Goal: Information Seeking & Learning: Check status

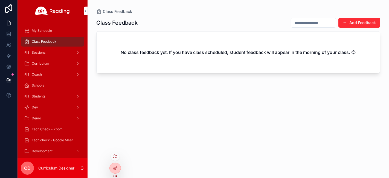
click at [114, 157] on icon at bounding box center [115, 157] width 2 height 1
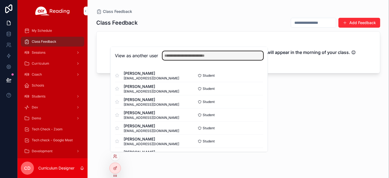
click at [231, 55] on input "text" at bounding box center [213, 55] width 101 height 9
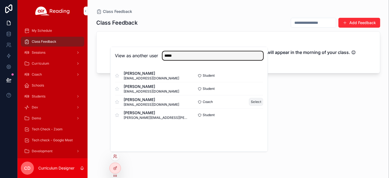
type input "*****"
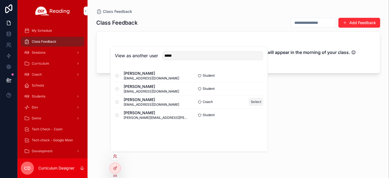
click at [258, 103] on button "Select" at bounding box center [256, 102] width 14 height 8
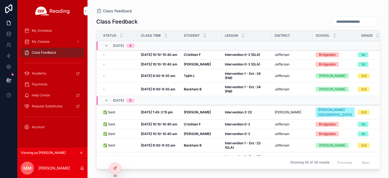
click at [245, 64] on strong "Intervention 0-3 (GLA)" at bounding box center [242, 64] width 35 height 4
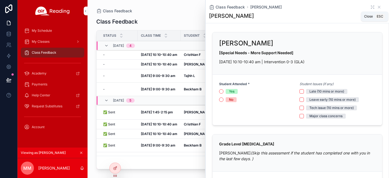
click at [377, 7] on icon "scrollable content" at bounding box center [379, 7] width 4 height 4
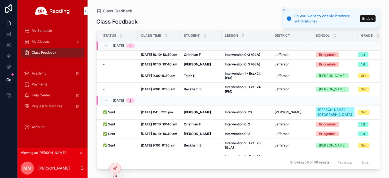
click at [284, 9] on icon "Close toast" at bounding box center [283, 9] width 3 height 3
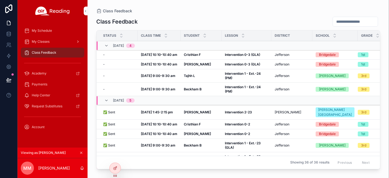
click at [42, 40] on span "My Classes" at bounding box center [41, 41] width 18 height 4
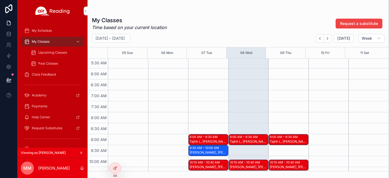
scroll to position [152, 0]
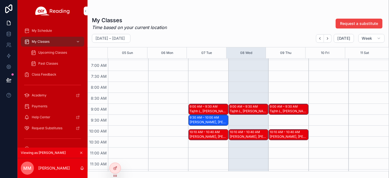
click at [285, 107] on div "9:00 AM – 9:30 AM" at bounding box center [284, 106] width 29 height 4
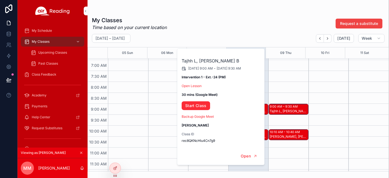
click at [289, 90] on div "9:00 AM – 9:30 AM Tajhh L, Beckham B 10:10 AM – 10:40 AM John A, Cristhian F 1:…" at bounding box center [289, 170] width 40 height 526
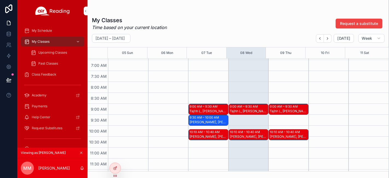
click at [283, 134] on div "John A, Cristhian F" at bounding box center [289, 136] width 38 height 5
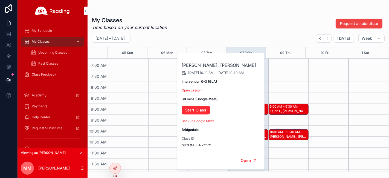
click at [138, 106] on div "scrollable content" at bounding box center [128, 170] width 40 height 526
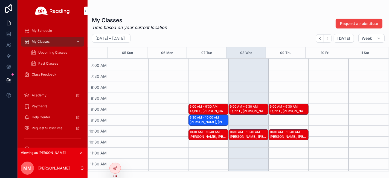
click at [172, 78] on div "scrollable content" at bounding box center [168, 170] width 40 height 526
click at [203, 120] on div "Kyrie W, Laurelle S, Rajon S" at bounding box center [209, 122] width 38 height 4
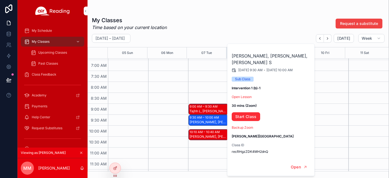
click at [229, 18] on div "My Classes Time based on your current location Request a substitute" at bounding box center [238, 23] width 293 height 14
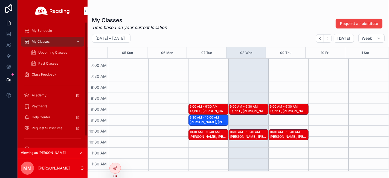
click at [52, 73] on span "Class Feedback" at bounding box center [44, 74] width 25 height 4
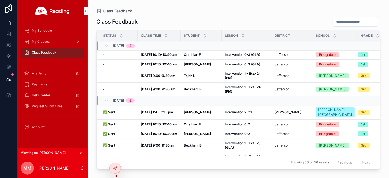
click at [278, 64] on span "Jefferson" at bounding box center [282, 64] width 15 height 4
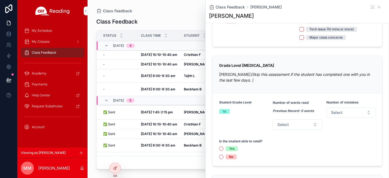
scroll to position [91, 0]
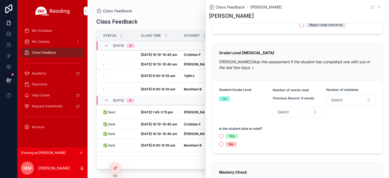
click at [181, 17] on div "Class Feedback" at bounding box center [238, 21] width 284 height 10
click at [49, 41] on span "My Classes" at bounding box center [41, 41] width 18 height 4
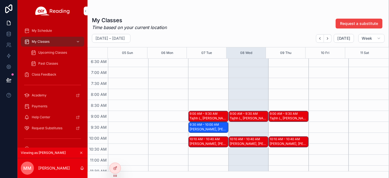
scroll to position [152, 0]
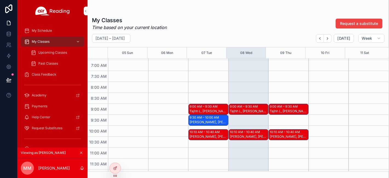
click at [276, 109] on div "Tajhh L, Beckham B" at bounding box center [289, 111] width 38 height 4
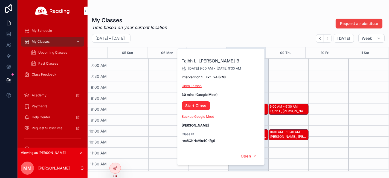
click at [186, 85] on link "Open Lesson" at bounding box center [192, 86] width 20 height 4
click at [227, 21] on div "My Classes Time based on your current location Request a substitute" at bounding box center [238, 23] width 293 height 14
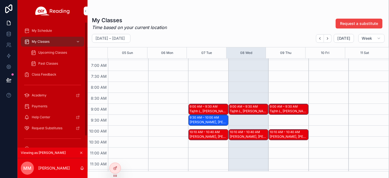
click at [52, 73] on span "Class Feedback" at bounding box center [44, 74] width 25 height 4
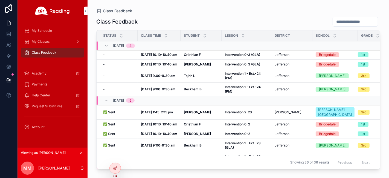
click at [275, 63] on span "Jefferson" at bounding box center [282, 64] width 15 height 4
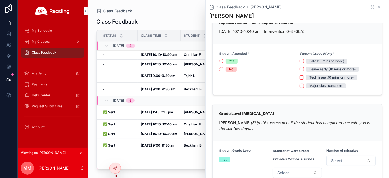
scroll to position [61, 0]
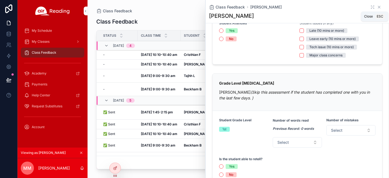
click at [378, 7] on icon "scrollable content" at bounding box center [379, 7] width 2 height 2
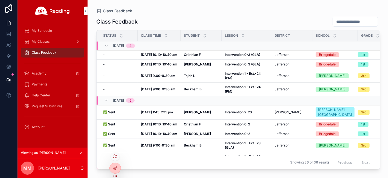
click at [114, 156] on icon at bounding box center [115, 156] width 4 height 4
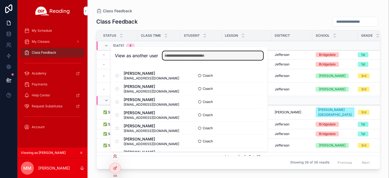
click at [220, 54] on input "text" at bounding box center [213, 55] width 101 height 9
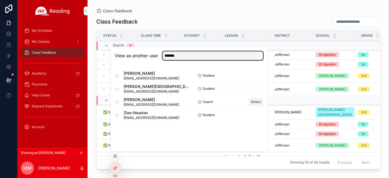
type input "*******"
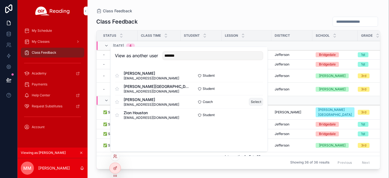
click at [258, 102] on button "Select" at bounding box center [256, 102] width 14 height 8
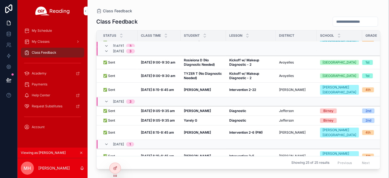
scroll to position [160, 0]
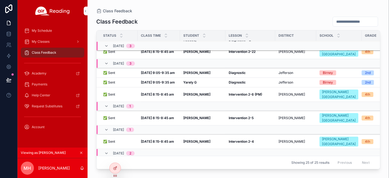
click at [238, 71] on strong "Diagnostic" at bounding box center [237, 73] width 17 height 4
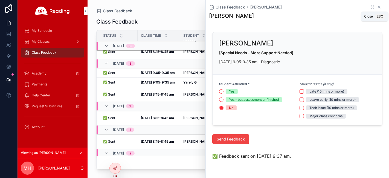
click at [377, 7] on icon "scrollable content" at bounding box center [379, 7] width 4 height 4
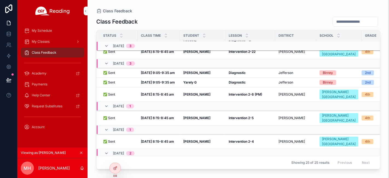
click at [238, 82] on strong "Diagnostic" at bounding box center [237, 82] width 17 height 4
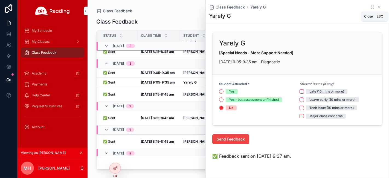
click at [377, 9] on icon "scrollable content" at bounding box center [379, 7] width 4 height 4
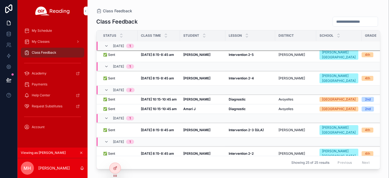
scroll to position [220, 0]
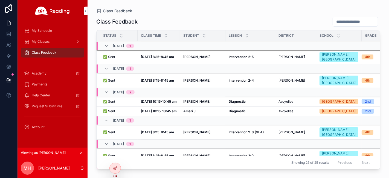
click at [238, 103] on strong "Diagnostic" at bounding box center [237, 101] width 17 height 4
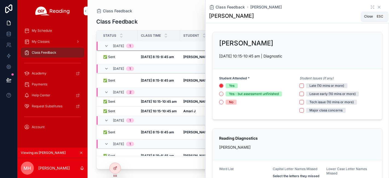
click at [377, 9] on icon "scrollable content" at bounding box center [379, 7] width 4 height 4
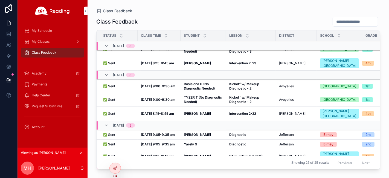
scroll to position [60, 0]
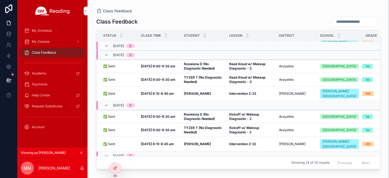
click at [244, 128] on strong "Kickoff w/ Makeup Diagnostic - 2" at bounding box center [244, 130] width 31 height 8
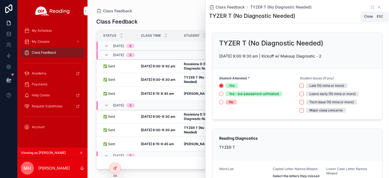
click at [377, 7] on icon "scrollable content" at bounding box center [379, 7] width 4 height 4
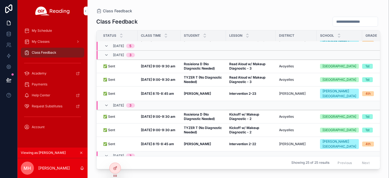
scroll to position [30, 0]
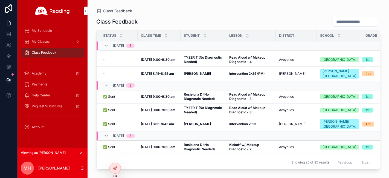
click at [248, 111] on strong "Read Aloud w/ Makeup Diagnostic - 3" at bounding box center [247, 110] width 37 height 8
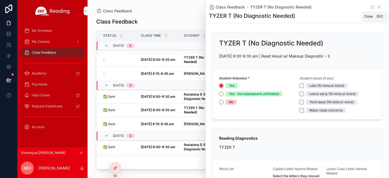
click at [378, 7] on icon "scrollable content" at bounding box center [379, 7] width 2 height 2
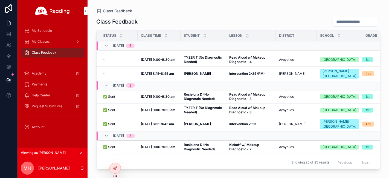
scroll to position [60, 0]
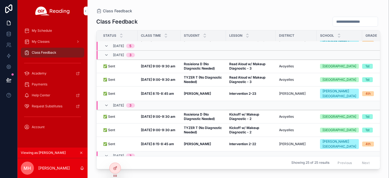
click at [238, 129] on strong "Kickoff w/ Makeup Diagnostic - 2" at bounding box center [244, 130] width 31 height 8
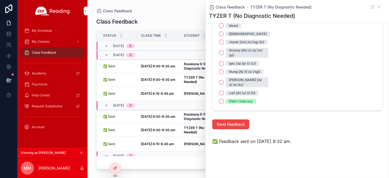
scroll to position [710, 0]
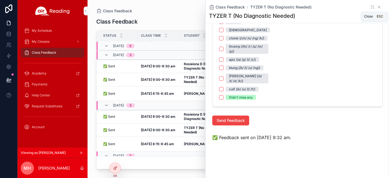
click at [377, 7] on icon "scrollable content" at bounding box center [379, 7] width 4 height 4
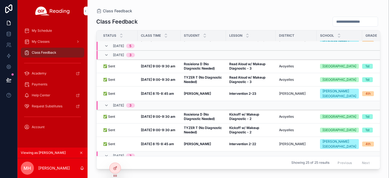
click at [246, 79] on span "Read Aloud w/ Makeup Diagnostic - 3" at bounding box center [250, 79] width 43 height 9
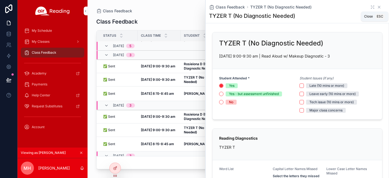
click at [378, 7] on icon "scrollable content" at bounding box center [379, 7] width 2 height 2
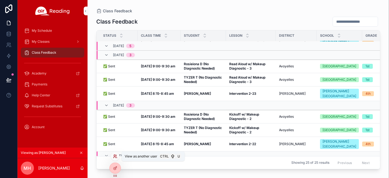
click at [114, 155] on icon at bounding box center [115, 156] width 4 height 4
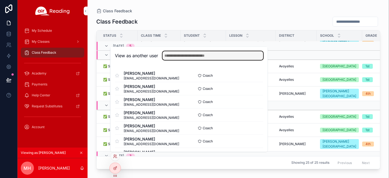
click at [223, 56] on input "text" at bounding box center [213, 55] width 101 height 9
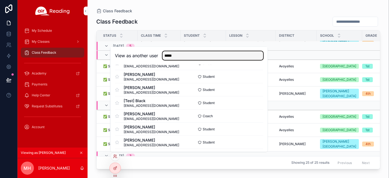
scroll to position [61, 0]
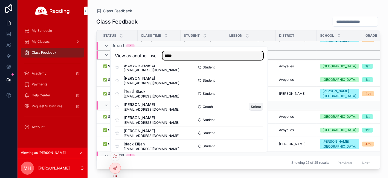
type input "*****"
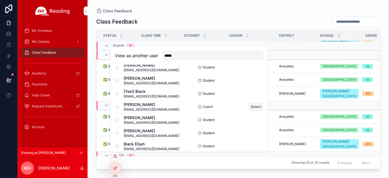
click at [251, 109] on button "Select" at bounding box center [256, 107] width 14 height 8
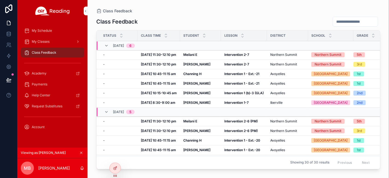
click at [238, 95] on strong "Intervention 1 (b)-3 (GLA)" at bounding box center [243, 93] width 39 height 4
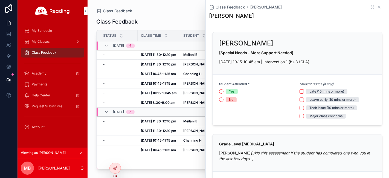
click at [191, 12] on div "Class Feedback" at bounding box center [238, 11] width 284 height 4
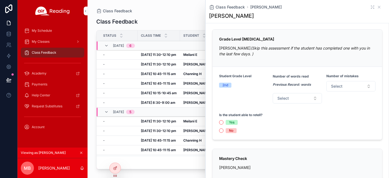
scroll to position [91, 0]
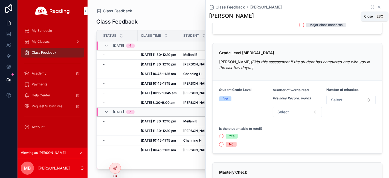
click at [377, 6] on icon "scrollable content" at bounding box center [379, 7] width 4 height 4
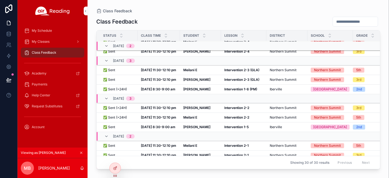
scroll to position [219, 0]
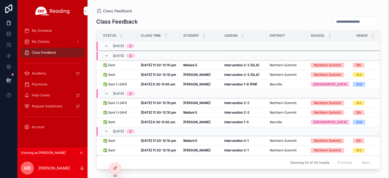
click at [255, 67] on strong "Intervention 2-3 (GLA)" at bounding box center [241, 65] width 35 height 4
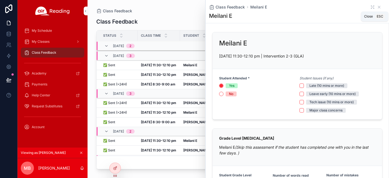
click at [377, 6] on icon "scrollable content" at bounding box center [379, 7] width 4 height 4
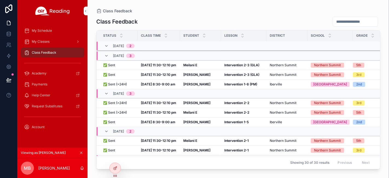
click at [241, 86] on strong "Intervention 1-6 (PM)" at bounding box center [240, 84] width 33 height 4
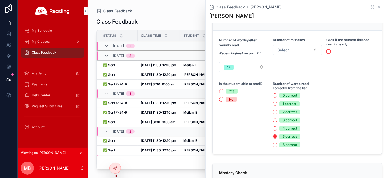
scroll to position [122, 0]
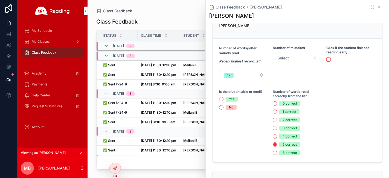
click at [181, 18] on div "Class Feedback" at bounding box center [238, 21] width 284 height 10
click at [59, 41] on div "My Classes" at bounding box center [52, 41] width 57 height 9
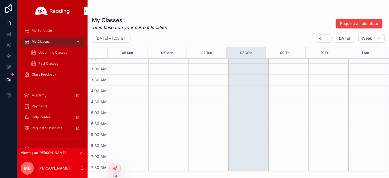
scroll to position [91, 0]
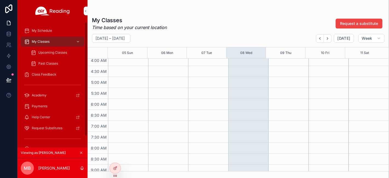
click at [41, 59] on div "Past Classes" at bounding box center [56, 63] width 50 height 9
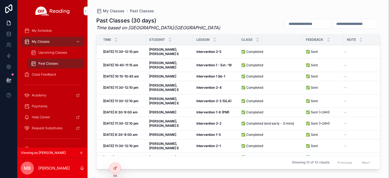
click at [200, 110] on strong "Intervention 1-6 (PM)" at bounding box center [213, 112] width 33 height 4
click at [123, 110] on strong "Oct 2, 8:30-9:00 am" at bounding box center [120, 112] width 34 height 4
click at [62, 50] on span "Upcoming Classes" at bounding box center [52, 52] width 29 height 4
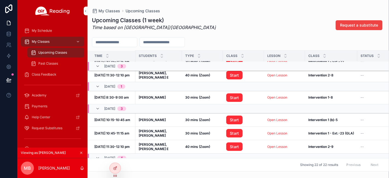
scroll to position [254, 0]
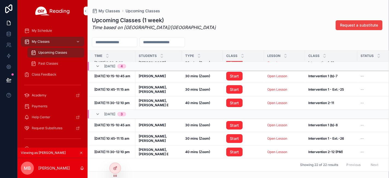
click at [56, 72] on span "Class Feedback" at bounding box center [44, 74] width 25 height 4
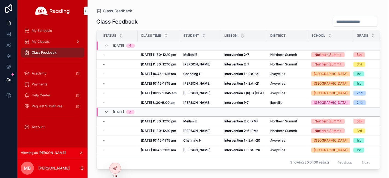
click at [51, 41] on div "My Classes" at bounding box center [52, 41] width 57 height 9
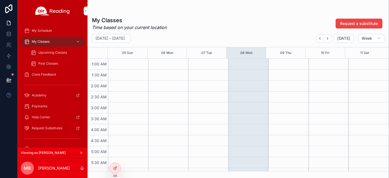
scroll to position [30, 0]
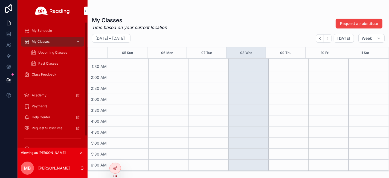
click at [58, 64] on span "Past Classes" at bounding box center [48, 63] width 20 height 4
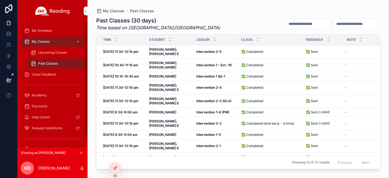
click at [48, 51] on span "Upcoming Classes" at bounding box center [52, 52] width 29 height 4
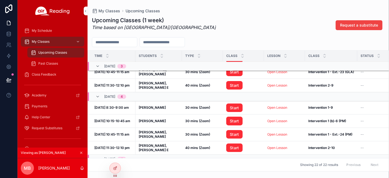
scroll to position [181, 0]
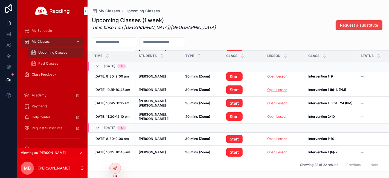
click at [278, 88] on link "Open Lesson" at bounding box center [277, 90] width 20 height 4
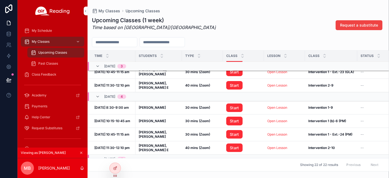
scroll to position [129, 0]
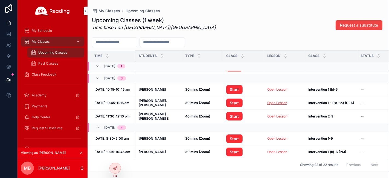
click at [267, 101] on link "Open Lesson" at bounding box center [277, 103] width 20 height 4
click at [276, 150] on link "Open Lesson" at bounding box center [277, 152] width 20 height 4
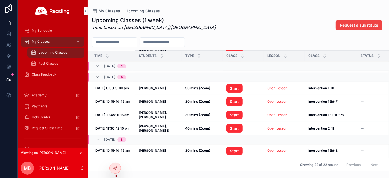
scroll to position [254, 0]
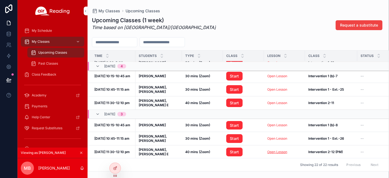
click at [276, 150] on link "Open Lesson" at bounding box center [277, 152] width 20 height 4
click at [269, 150] on link "Open Lesson" at bounding box center [277, 152] width 20 height 4
click at [114, 155] on icon at bounding box center [115, 156] width 4 height 4
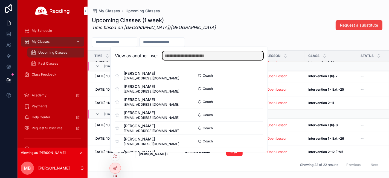
click at [207, 56] on input "text" at bounding box center [213, 55] width 101 height 9
type input "*"
type input "******"
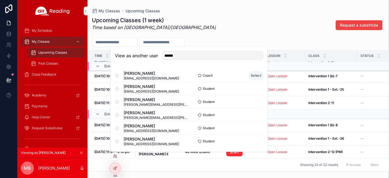
click at [252, 76] on button "Select" at bounding box center [256, 75] width 14 height 8
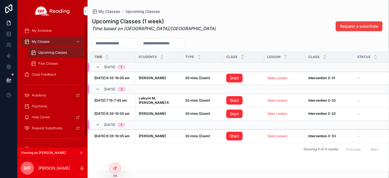
click at [58, 63] on div "Past Classes" at bounding box center [56, 63] width 50 height 9
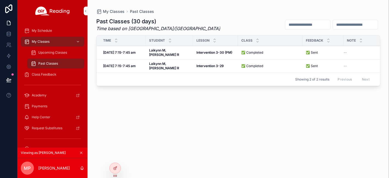
click at [197, 51] on strong "Intervention 3-30 (PM)" at bounding box center [215, 52] width 36 height 4
click at [215, 50] on strong "Intervention 3-30 (PM)" at bounding box center [215, 52] width 36 height 4
click at [31, 72] on div "Class Feedback" at bounding box center [52, 74] width 57 height 9
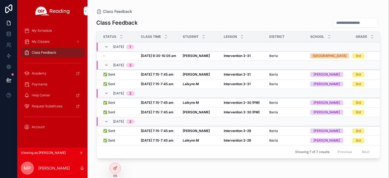
click at [233, 111] on strong "Intervention 3-30 (PM)" at bounding box center [242, 112] width 36 height 4
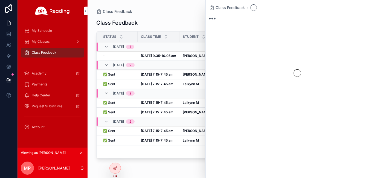
click at [170, 13] on div "Class Feedback" at bounding box center [238, 11] width 284 height 5
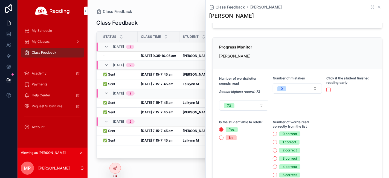
scroll to position [122, 0]
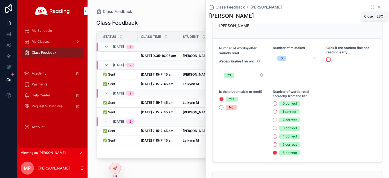
click at [377, 5] on icon "scrollable content" at bounding box center [379, 7] width 4 height 4
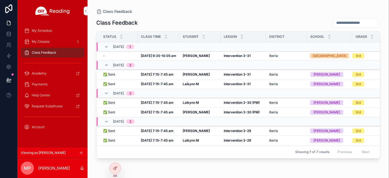
click at [47, 41] on span "My Classes" at bounding box center [41, 41] width 18 height 4
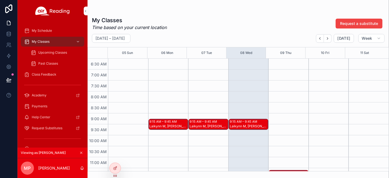
scroll to position [152, 0]
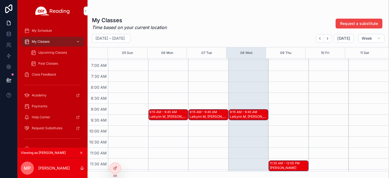
click at [170, 115] on div "Laikynn M, Jakellis R" at bounding box center [169, 116] width 38 height 4
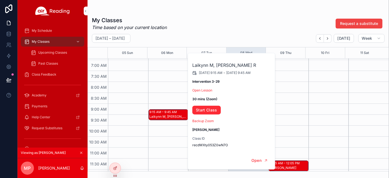
click at [163, 96] on div "9:15 AM – 9:45 AM Laikynn M, Jakellis R" at bounding box center [168, 170] width 40 height 526
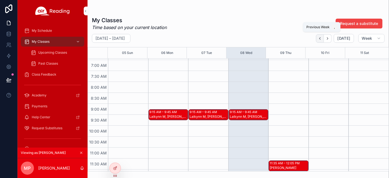
click at [321, 38] on icon "Back" at bounding box center [320, 38] width 4 height 4
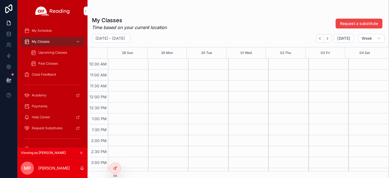
scroll to position [78, 0]
click at [330, 38] on icon "Next" at bounding box center [328, 38] width 4 height 4
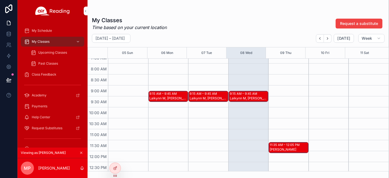
scroll to position [139, 0]
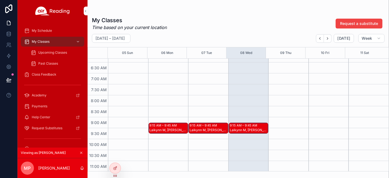
click at [207, 131] on div "Laikynn M, Jakellis R" at bounding box center [209, 130] width 38 height 4
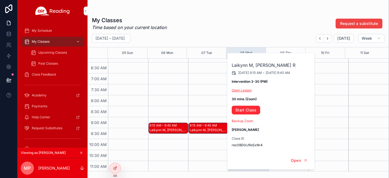
click at [245, 90] on link "Open Lesson" at bounding box center [242, 90] width 20 height 4
click at [44, 72] on span "Class Feedback" at bounding box center [44, 74] width 25 height 4
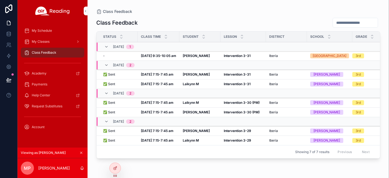
click at [238, 109] on td "Intervention 3-30 (PM) Intervention 3-30 (PM)" at bounding box center [243, 113] width 45 height 10
click at [239, 111] on strong "Intervention 3-30 (PM)" at bounding box center [242, 112] width 36 height 4
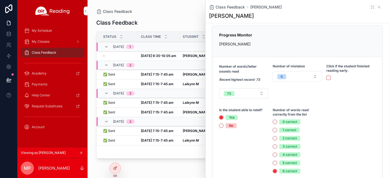
scroll to position [91, 0]
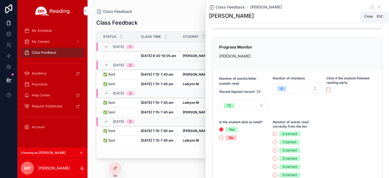
click at [377, 7] on icon "scrollable content" at bounding box center [379, 7] width 4 height 4
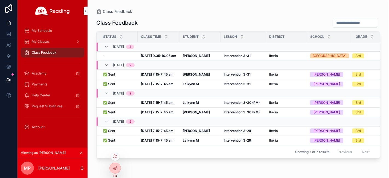
click at [117, 155] on div at bounding box center [115, 156] width 9 height 9
click at [113, 156] on icon at bounding box center [115, 156] width 4 height 4
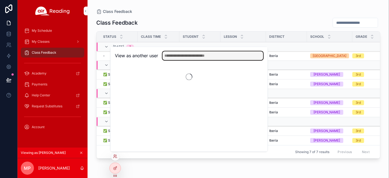
click at [192, 52] on input "text" at bounding box center [213, 55] width 101 height 9
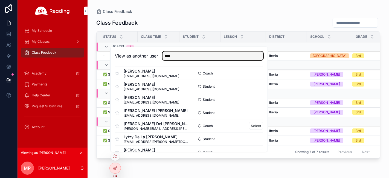
scroll to position [224, 0]
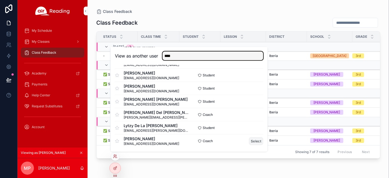
type input "****"
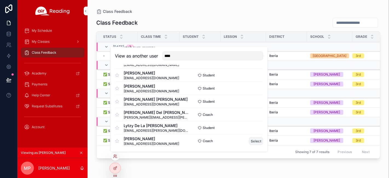
click at [249, 140] on button "Select" at bounding box center [256, 141] width 14 height 8
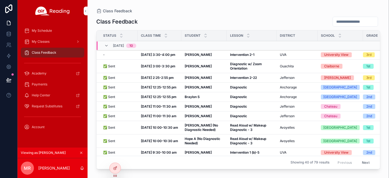
click at [238, 67] on strong "Diagnostic w/ Zoom Orientation" at bounding box center [246, 66] width 33 height 8
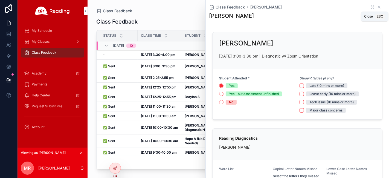
click at [377, 6] on icon "scrollable content" at bounding box center [379, 7] width 4 height 4
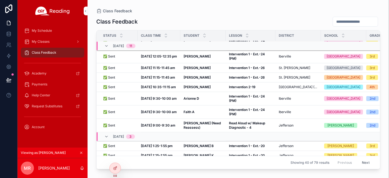
scroll to position [394, 0]
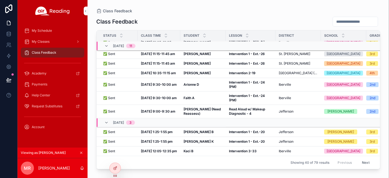
click at [360, 159] on button "Next" at bounding box center [365, 162] width 15 height 8
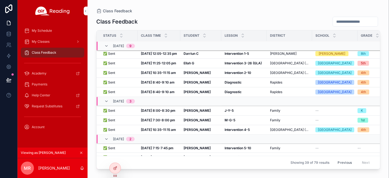
scroll to position [308, 0]
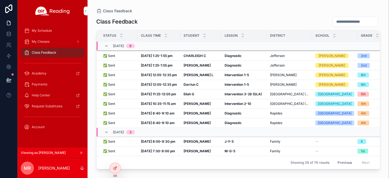
click at [245, 96] on strong "Intervention 3-26 (GLA)" at bounding box center [243, 94] width 37 height 4
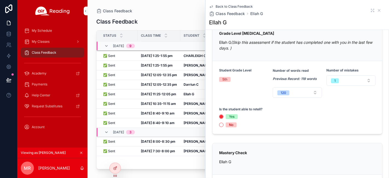
scroll to position [91, 0]
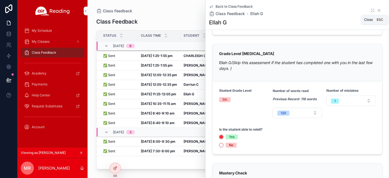
click at [378, 10] on icon "scrollable content" at bounding box center [379, 10] width 2 height 2
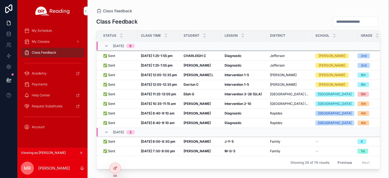
click at [338, 158] on button "Previous" at bounding box center [345, 162] width 22 height 8
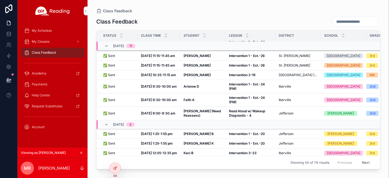
scroll to position [394, 0]
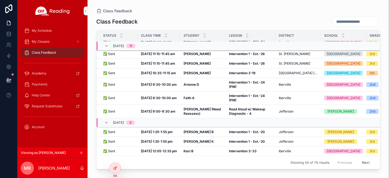
click at [358, 158] on button "Next" at bounding box center [365, 162] width 15 height 8
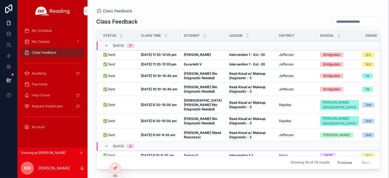
click at [340, 158] on button "Previous" at bounding box center [345, 162] width 22 height 8
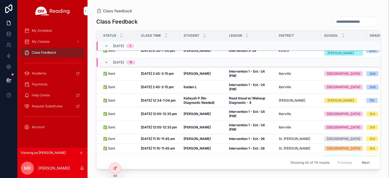
scroll to position [311, 0]
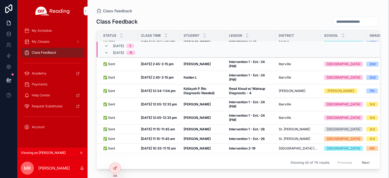
click at [238, 73] on span "Intervention 1 - Ext.-24 (PM)" at bounding box center [250, 77] width 43 height 9
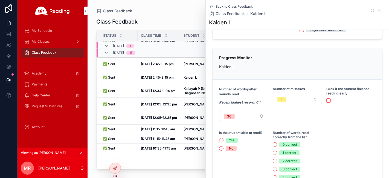
scroll to position [91, 0]
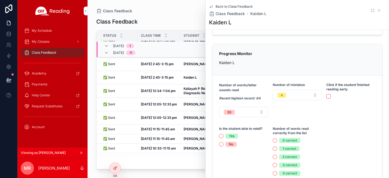
click at [183, 6] on div "Class Feedback Class Feedback Status Class Time Student [GEOGRAPHIC_DATA] Grade…" at bounding box center [239, 85] width 302 height 171
